Goal: Task Accomplishment & Management: Complete application form

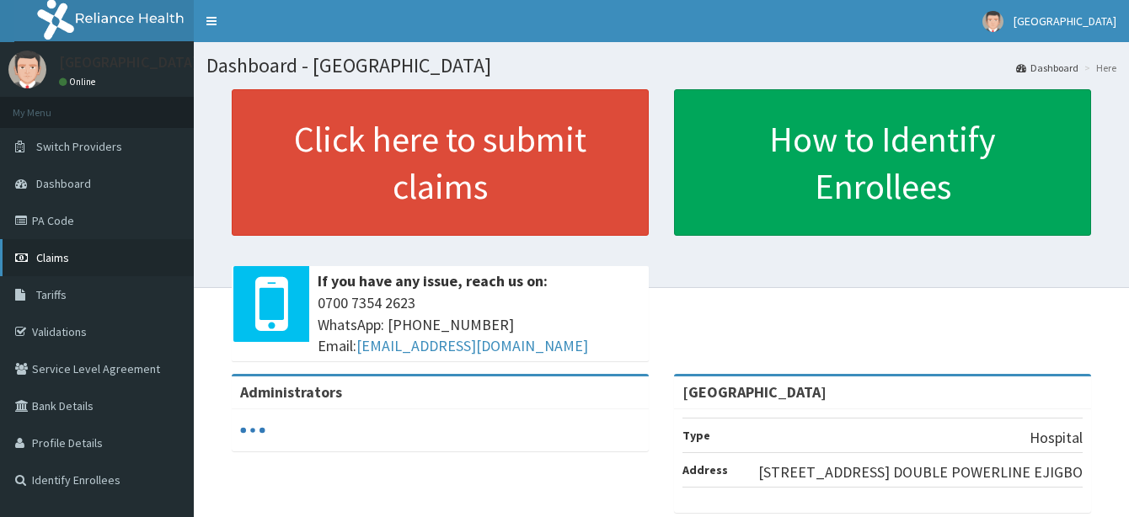
click at [61, 260] on span "Claims" at bounding box center [52, 257] width 33 height 15
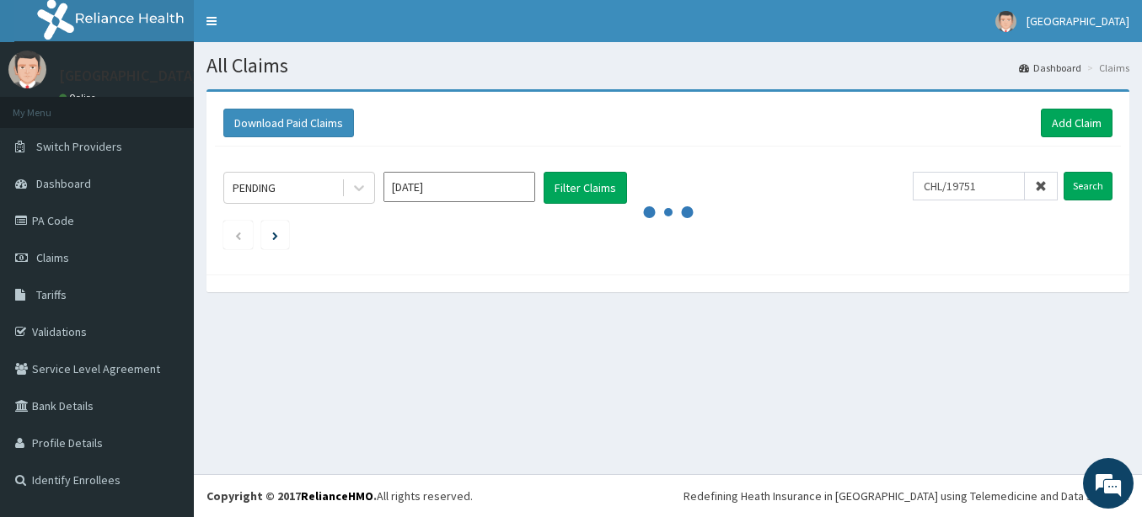
click at [970, 188] on input "CHL/19751" at bounding box center [968, 186] width 112 height 29
click at [1079, 185] on input "Search" at bounding box center [1087, 186] width 49 height 29
click at [1084, 183] on input "Search" at bounding box center [1087, 186] width 49 height 29
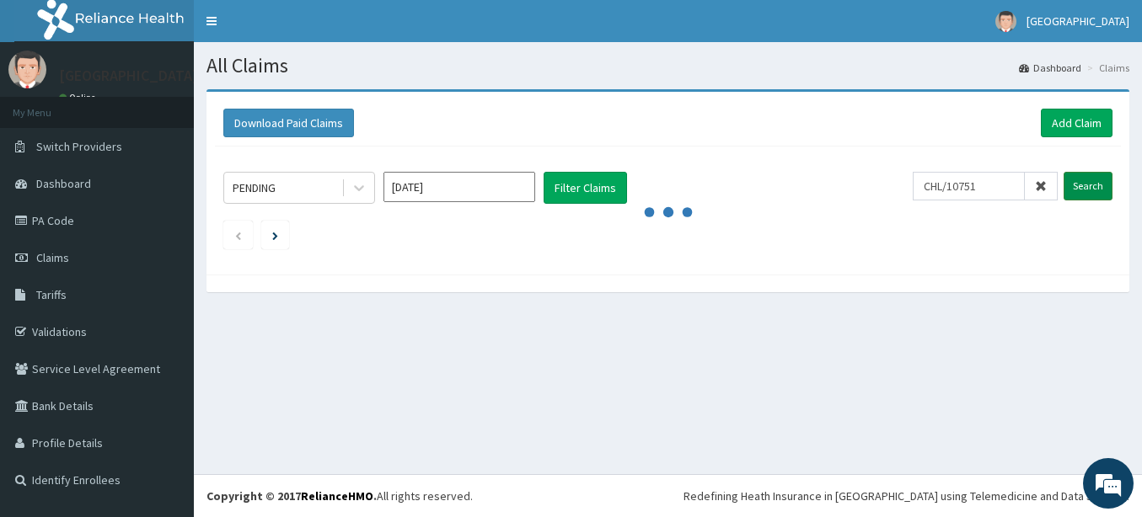
click at [1086, 184] on input "Search" at bounding box center [1087, 186] width 49 height 29
click at [992, 189] on input "CHL/10751" at bounding box center [968, 186] width 112 height 29
type input "CHL/10751/C"
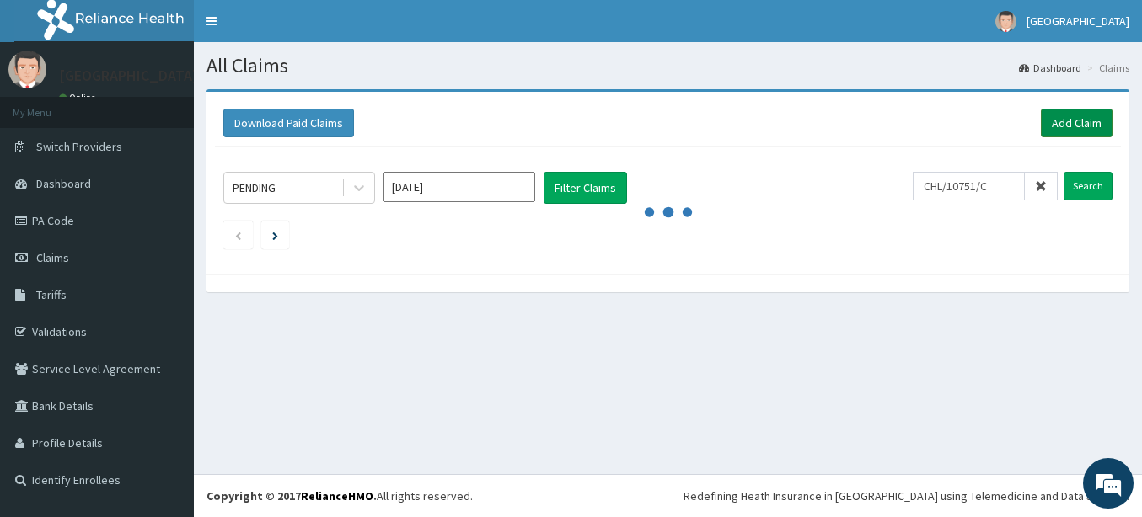
click at [1070, 118] on link "Add Claim" at bounding box center [1077, 123] width 72 height 29
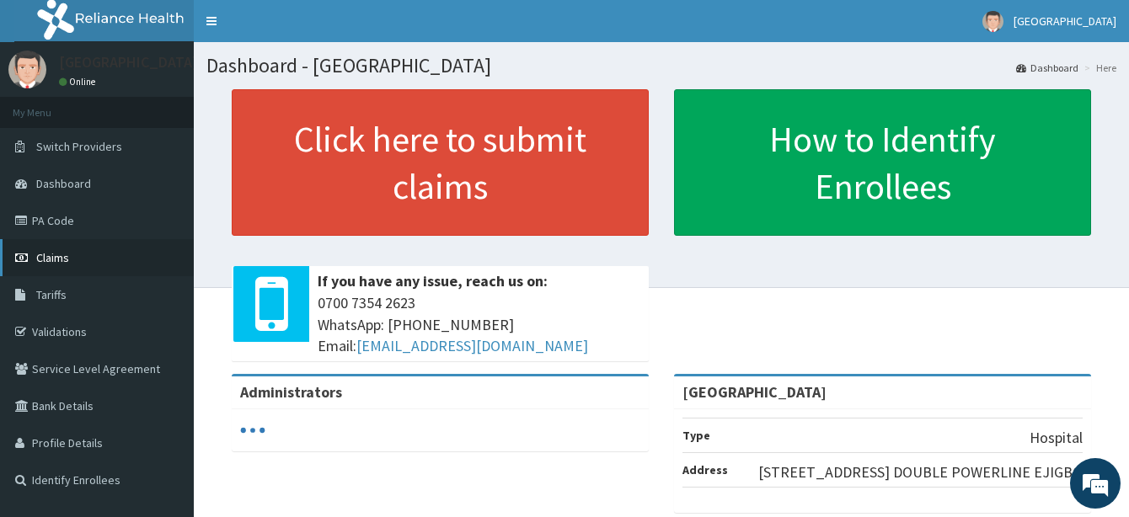
click at [71, 258] on link "Claims" at bounding box center [97, 257] width 194 height 37
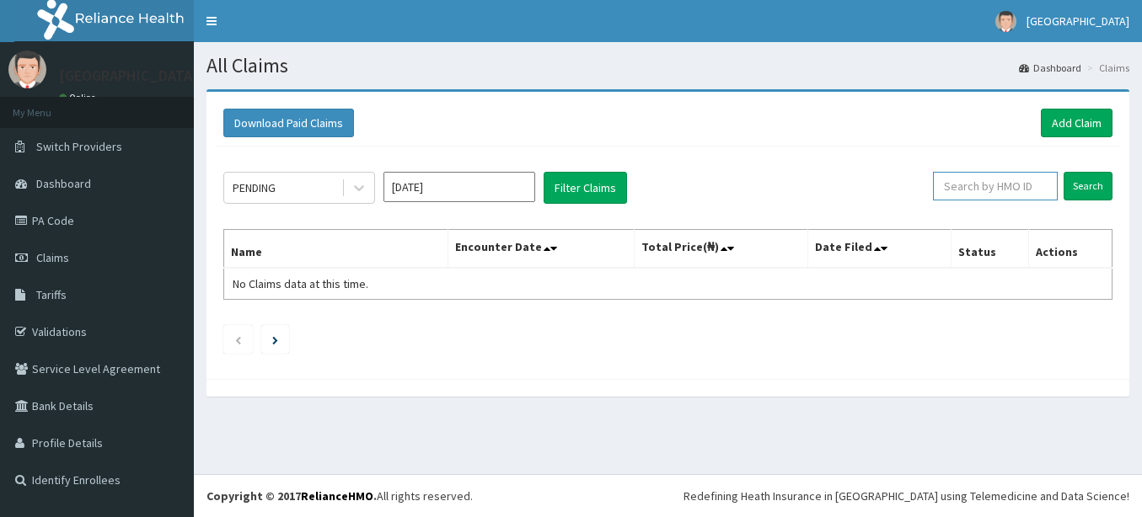
click at [1000, 190] on input "text" at bounding box center [995, 186] width 125 height 29
type input "CHL/10751"
click at [1074, 175] on input "Search" at bounding box center [1087, 186] width 49 height 29
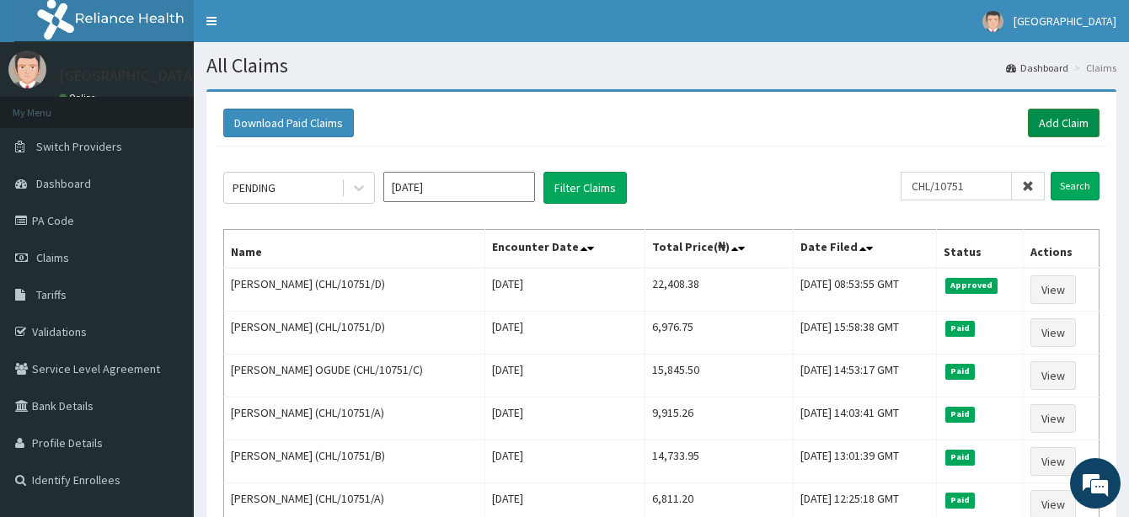
click at [1067, 122] on link "Add Claim" at bounding box center [1064, 123] width 72 height 29
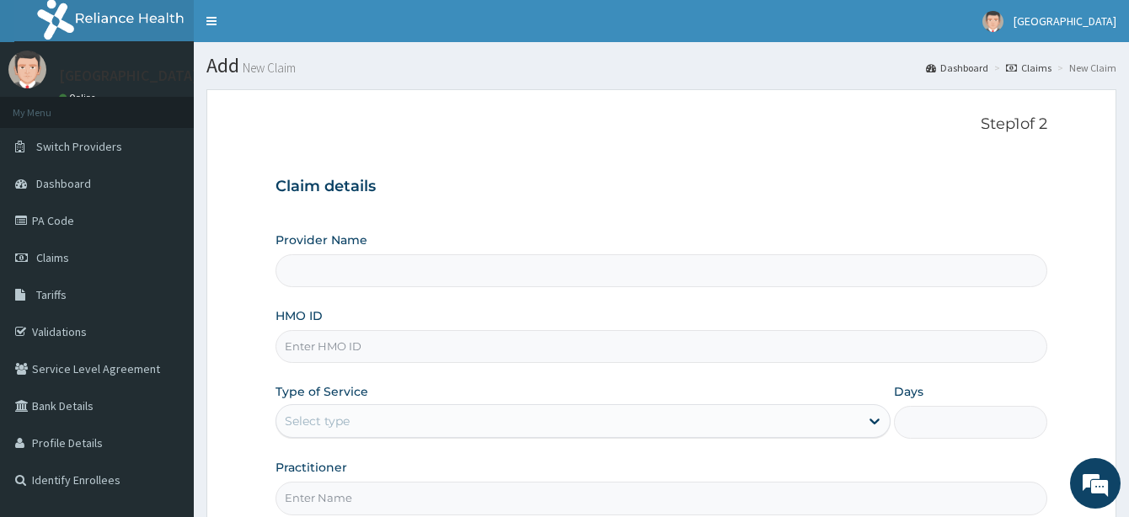
click at [328, 279] on input "Provider Name" at bounding box center [662, 270] width 772 height 33
type input "[GEOGRAPHIC_DATA]"
click at [320, 339] on input "HMO ID" at bounding box center [662, 346] width 772 height 33
type input "CHL/10751/C"
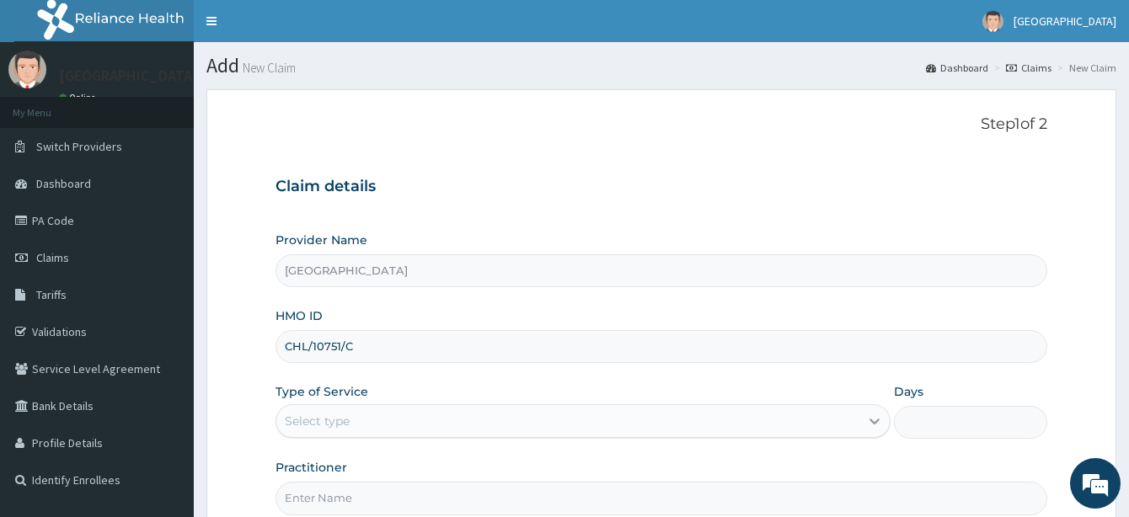
click at [875, 423] on icon at bounding box center [875, 423] width 10 height 6
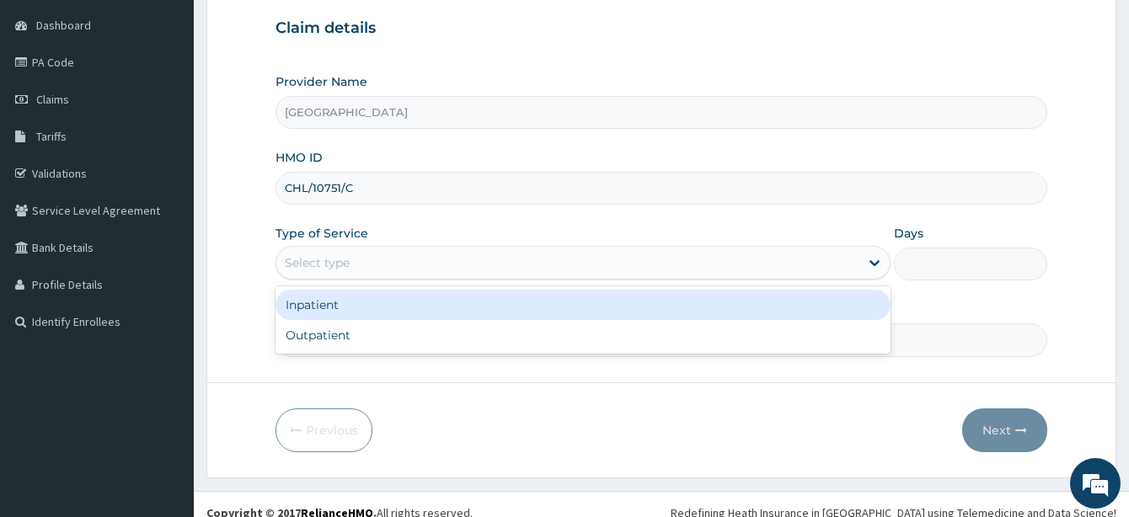
scroll to position [175, 0]
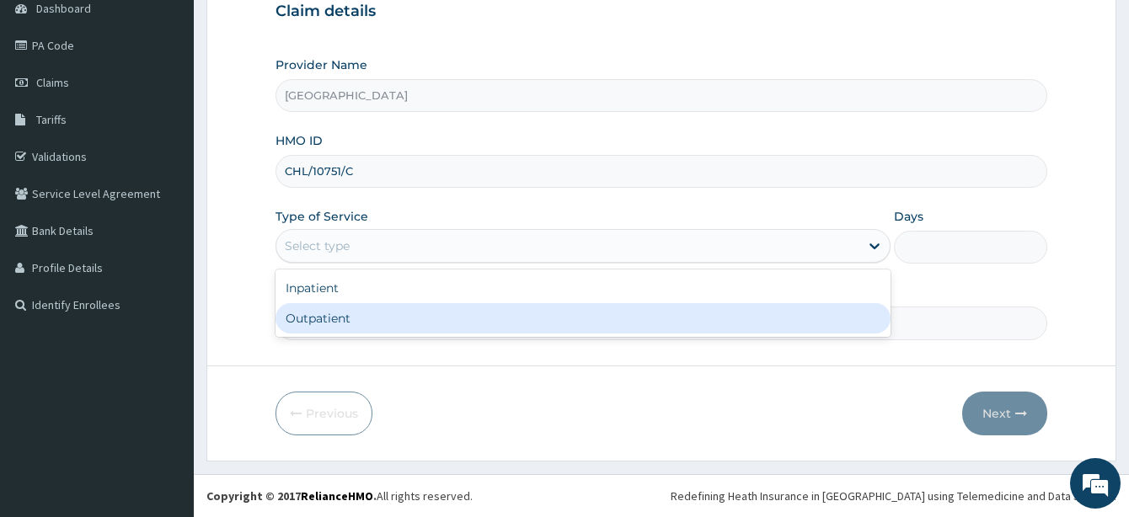
click at [339, 320] on div "Outpatient" at bounding box center [583, 318] width 615 height 30
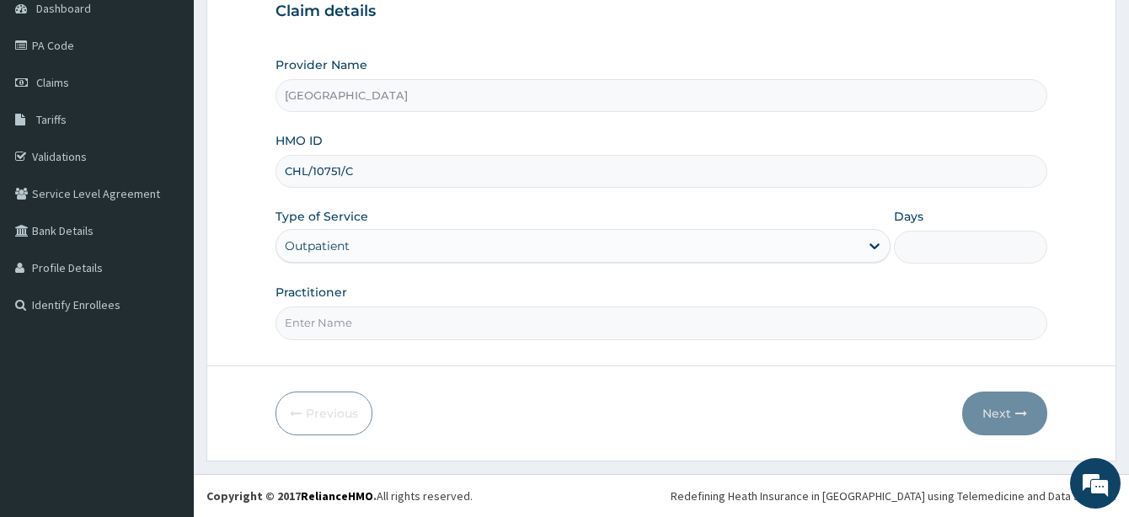
type input "1"
click at [369, 322] on input "Practitioner" at bounding box center [662, 323] width 772 height 33
type input "AKINDE"
click at [1020, 411] on icon "button" at bounding box center [1021, 414] width 12 height 12
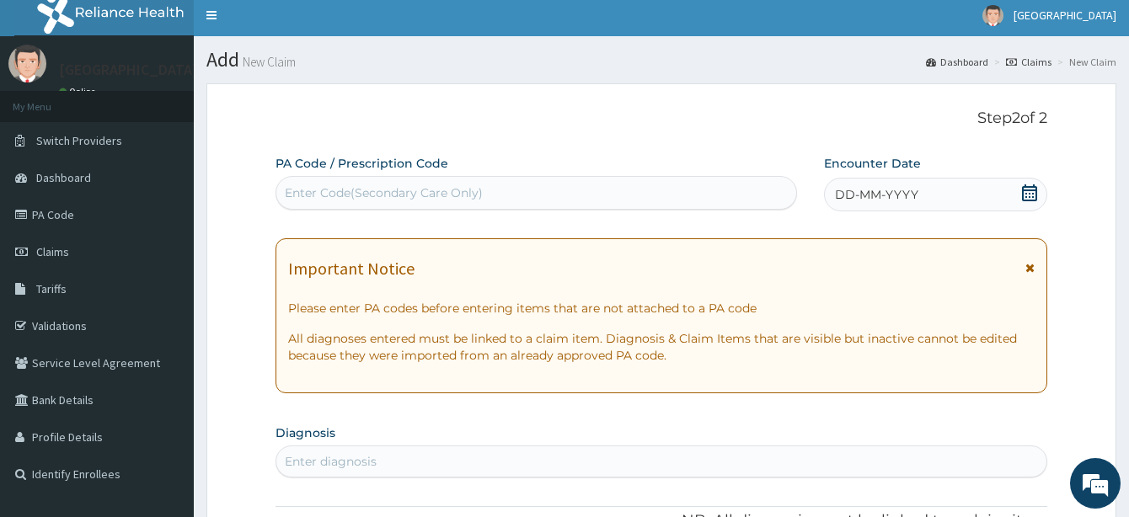
scroll to position [0, 0]
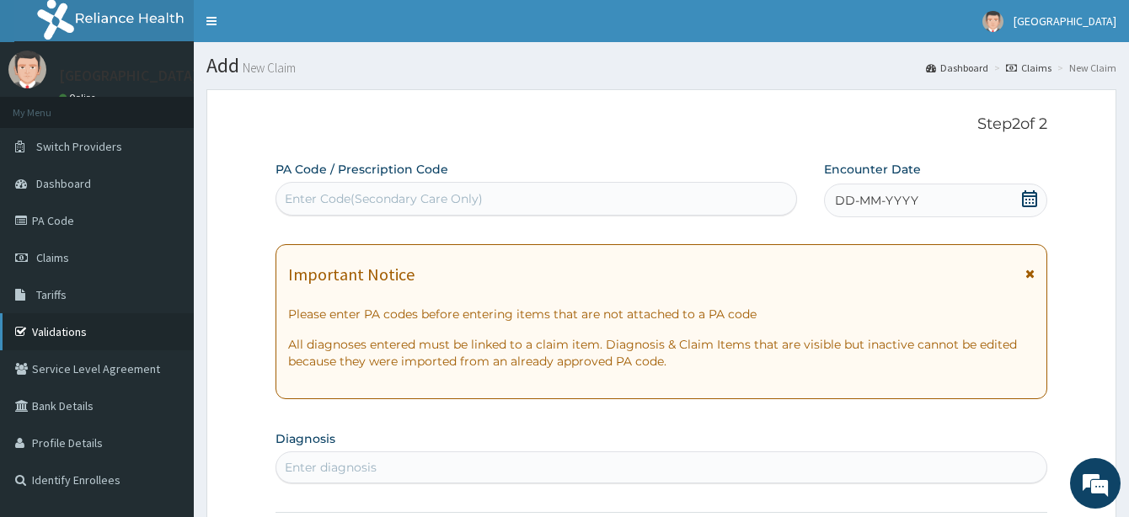
click at [46, 329] on link "Validations" at bounding box center [97, 331] width 194 height 37
